Goal: Information Seeking & Learning: Check status

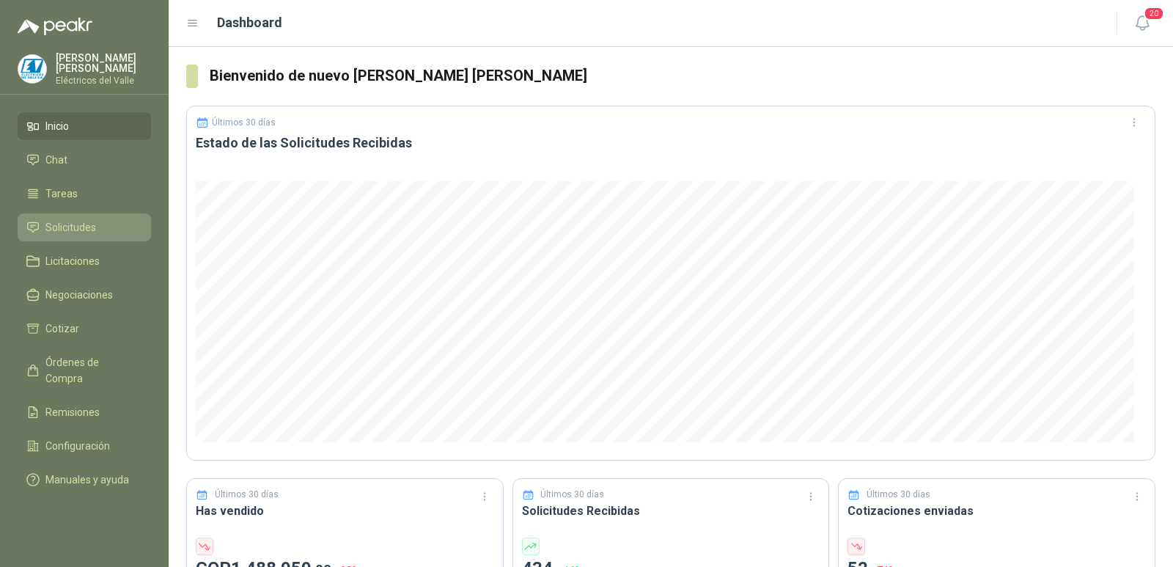
click at [59, 227] on span "Solicitudes" at bounding box center [70, 227] width 51 height 16
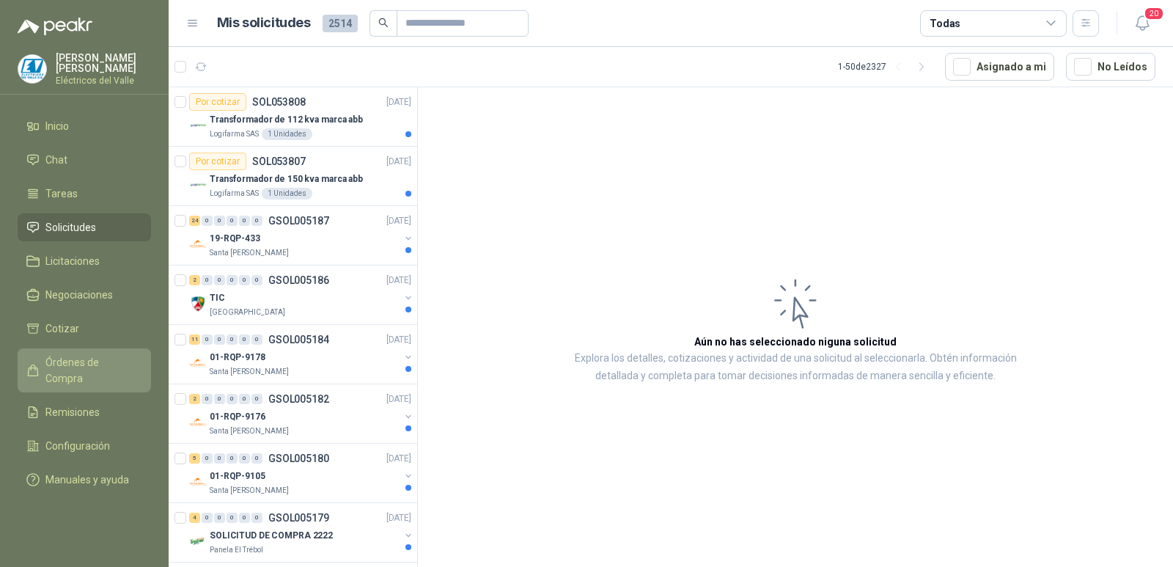
click at [119, 367] on span "Órdenes de Compra" at bounding box center [91, 370] width 92 height 32
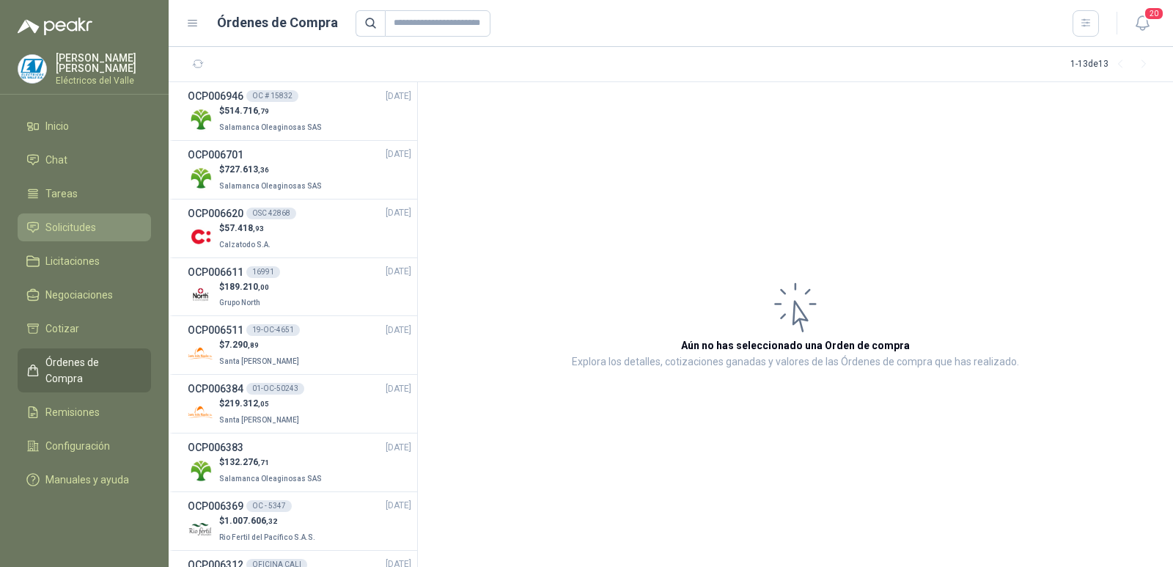
click at [90, 221] on span "Solicitudes" at bounding box center [70, 227] width 51 height 16
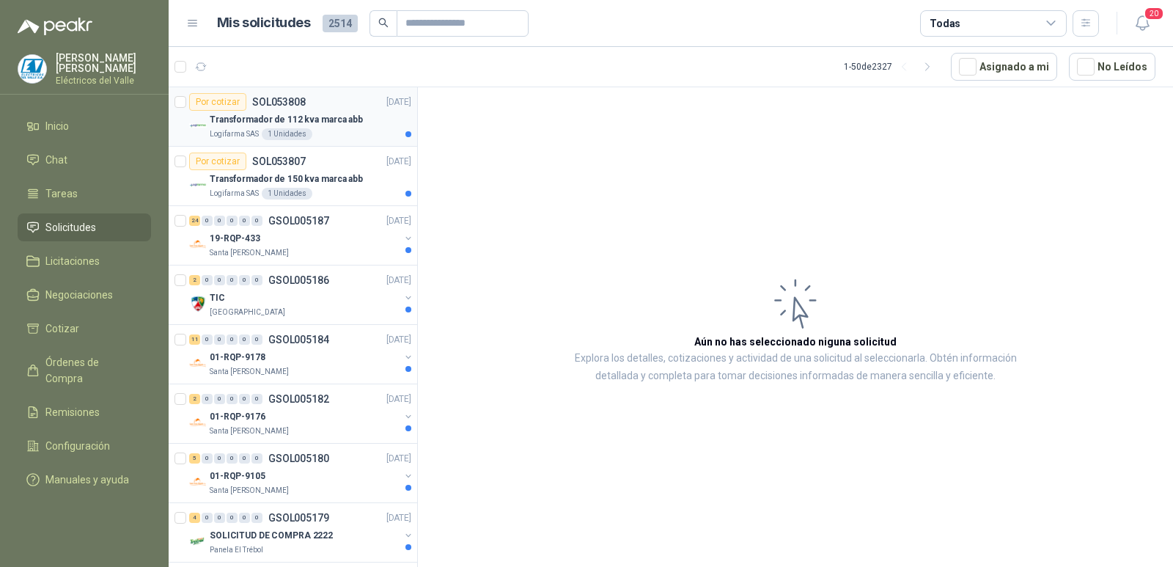
click at [331, 127] on div "Transformador de 112 kva marca abb" at bounding box center [311, 120] width 202 height 18
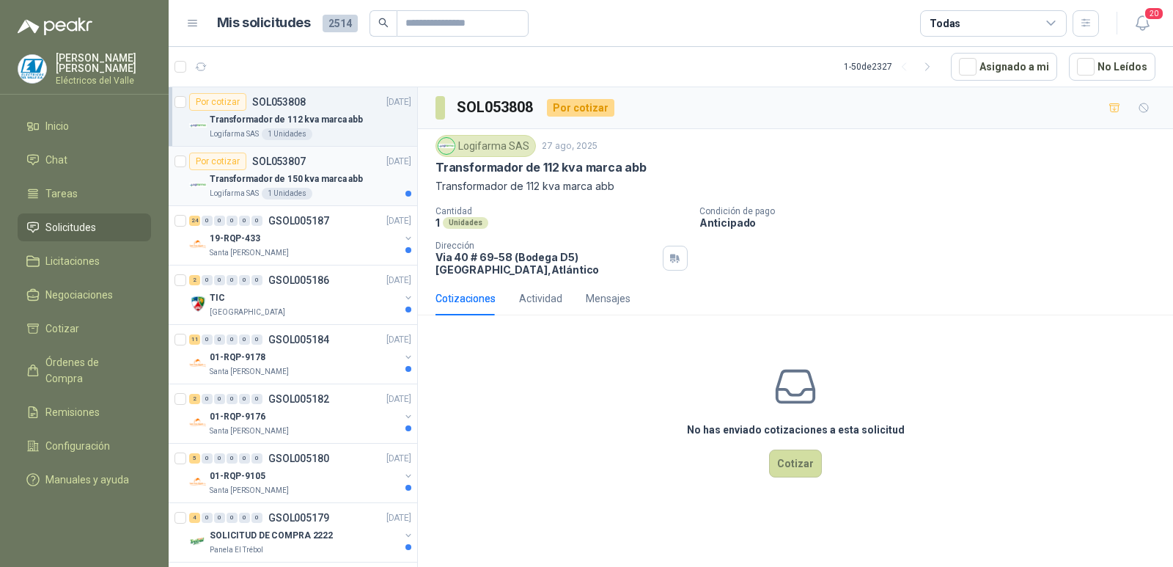
click at [315, 177] on p "Transformador de 150 kva marca abb" at bounding box center [286, 179] width 153 height 14
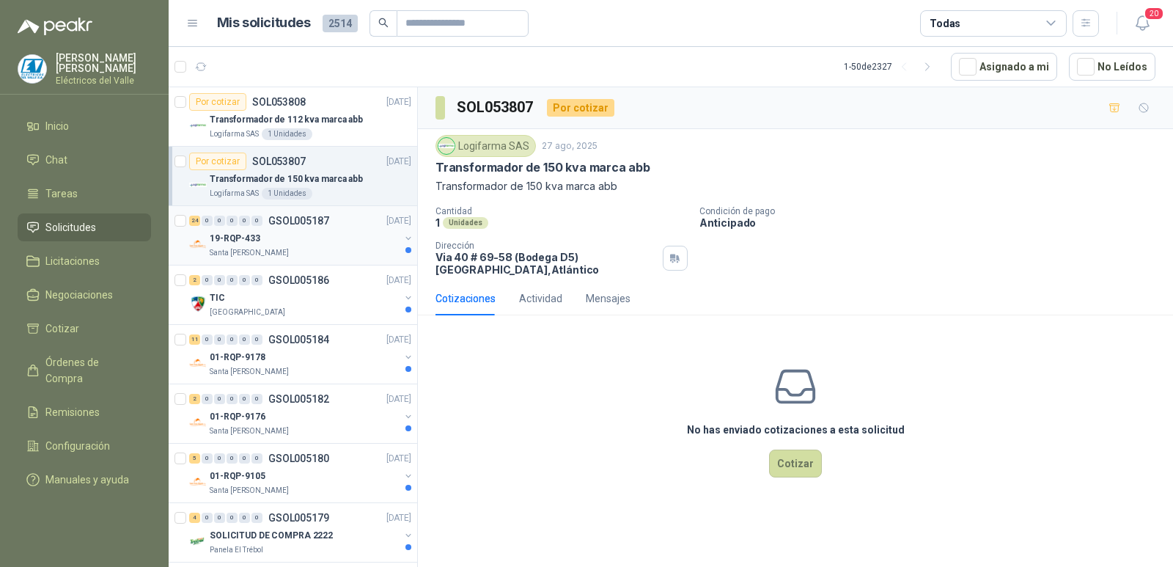
click at [312, 239] on div "19-RQP-433" at bounding box center [305, 238] width 190 height 18
